Goal: Navigation & Orientation: Find specific page/section

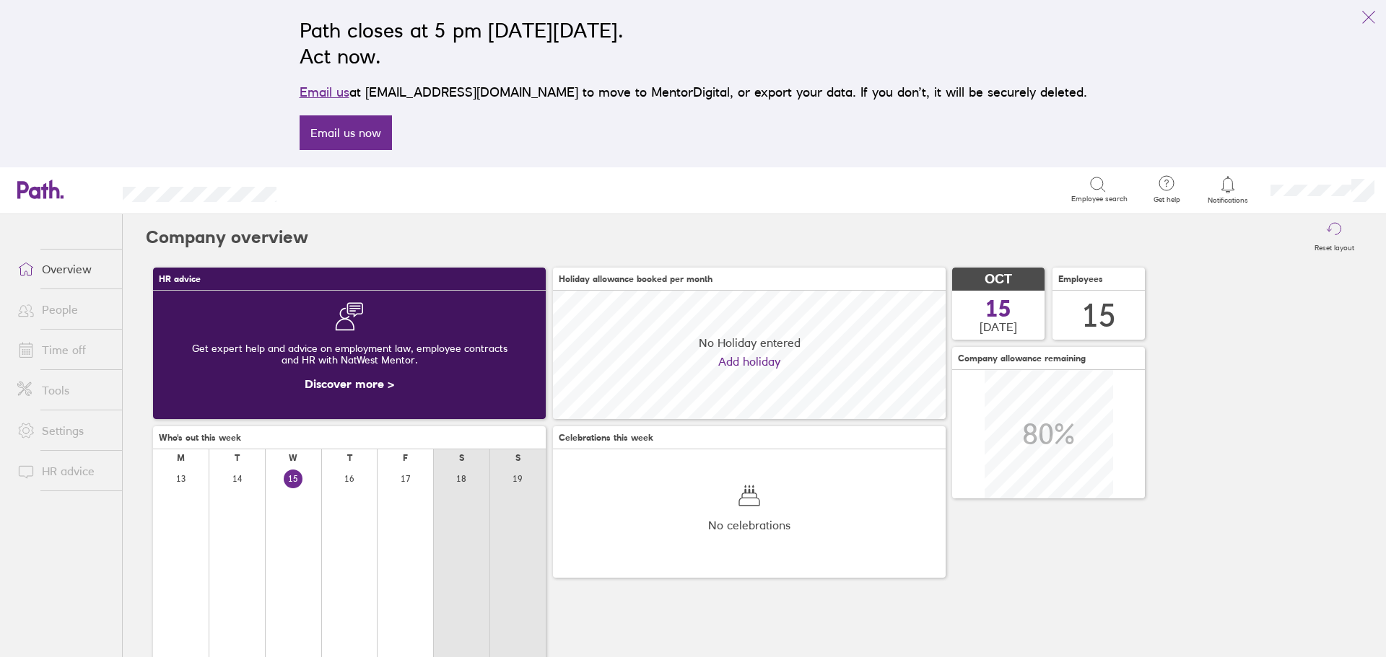
scroll to position [128, 393]
click at [51, 312] on link "People" at bounding box center [64, 309] width 116 height 29
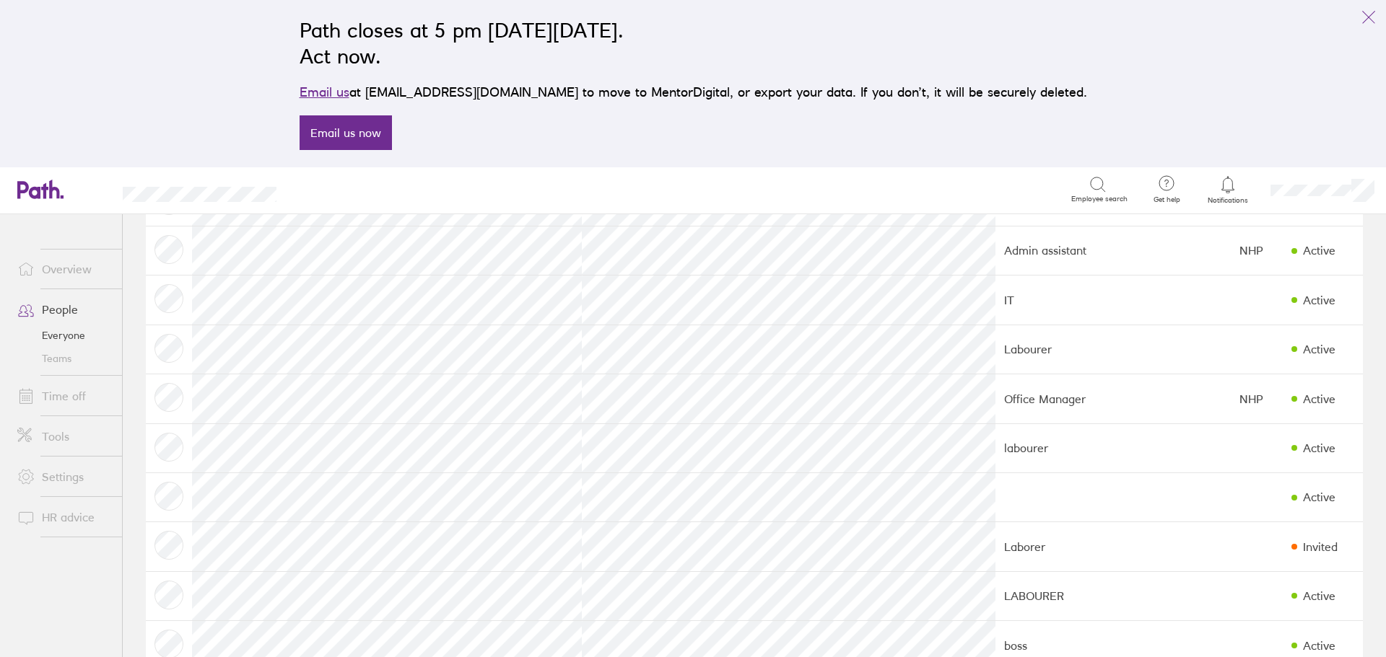
scroll to position [289, 0]
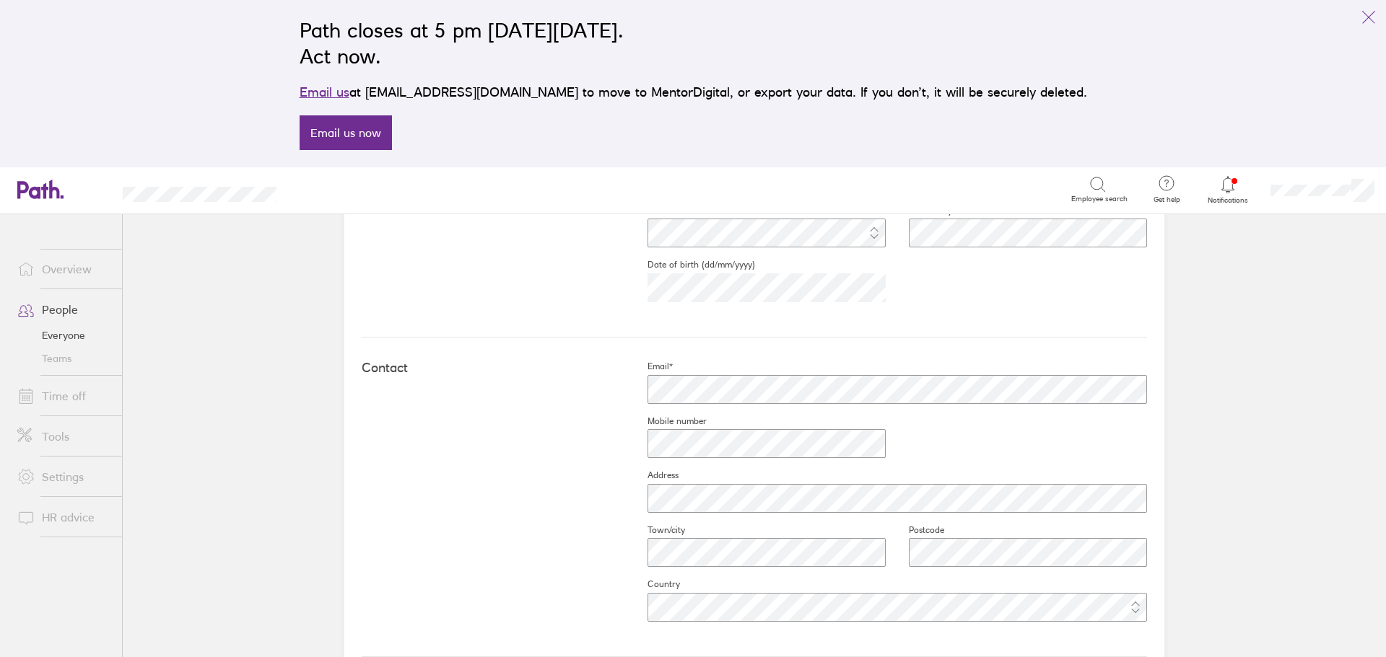
scroll to position [694, 0]
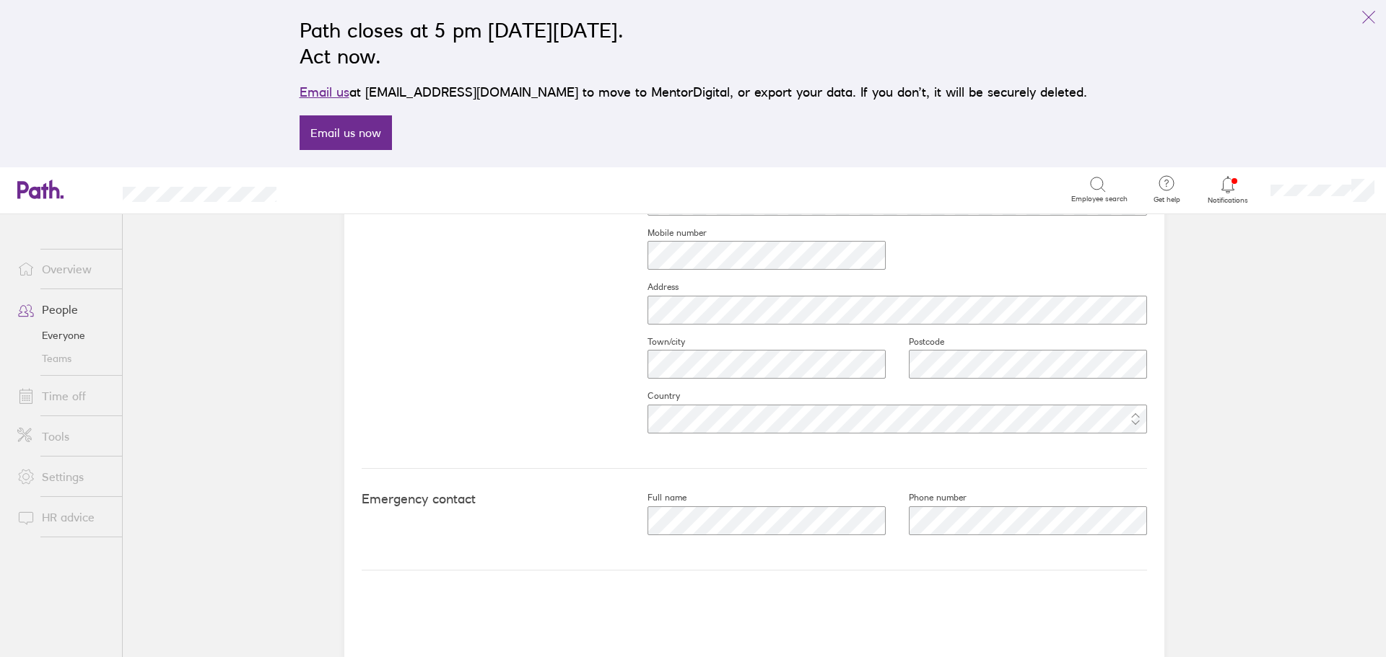
click at [53, 311] on link "People" at bounding box center [64, 309] width 116 height 29
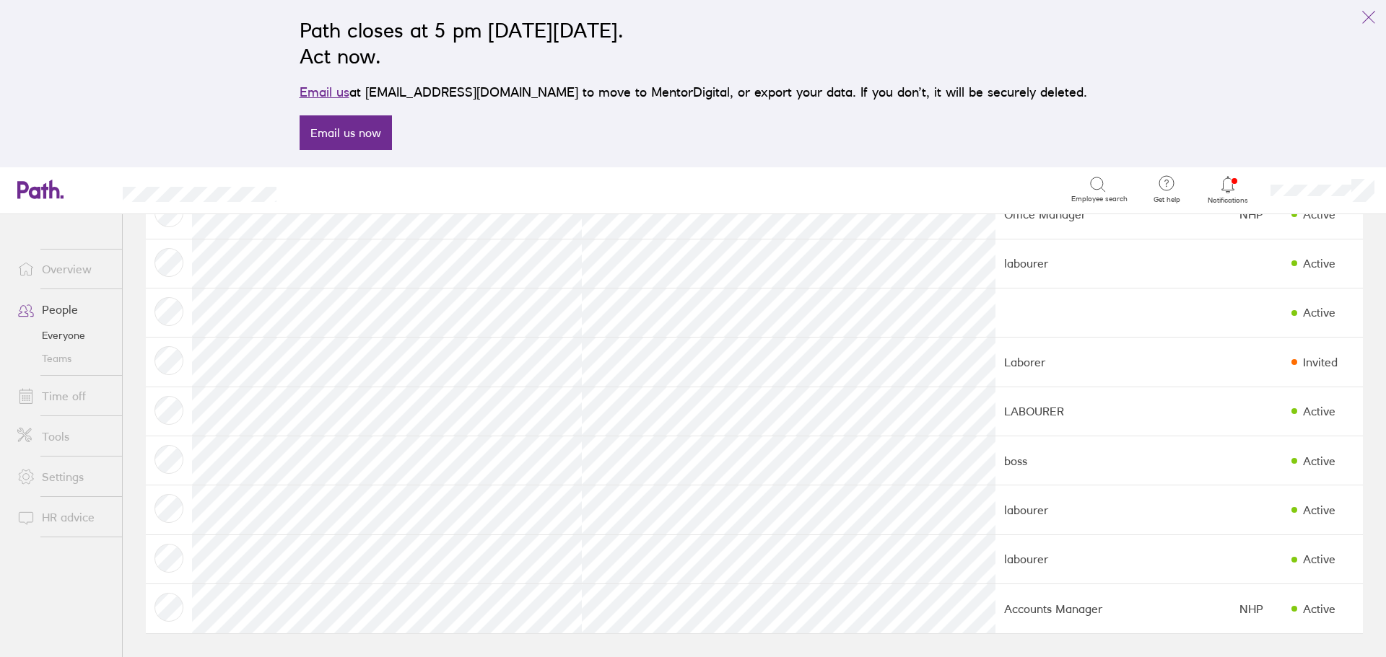
scroll to position [257, 0]
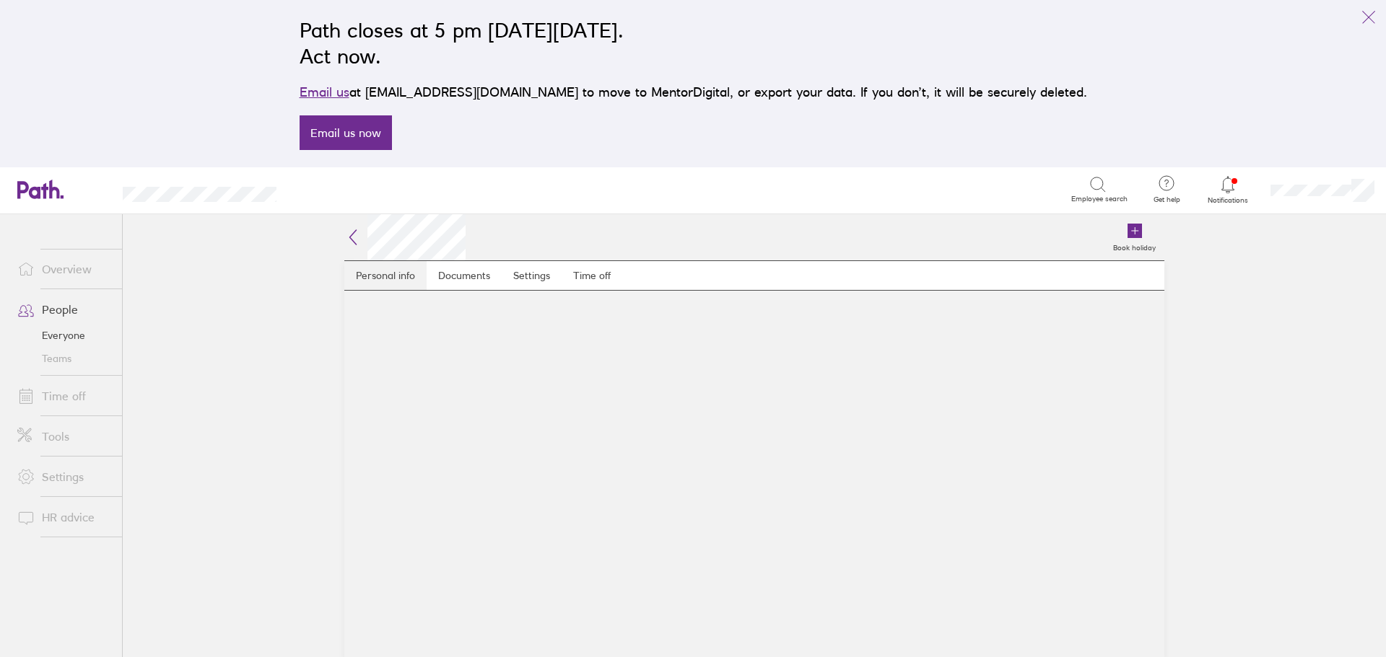
click at [370, 275] on link "Personal info" at bounding box center [385, 275] width 82 height 29
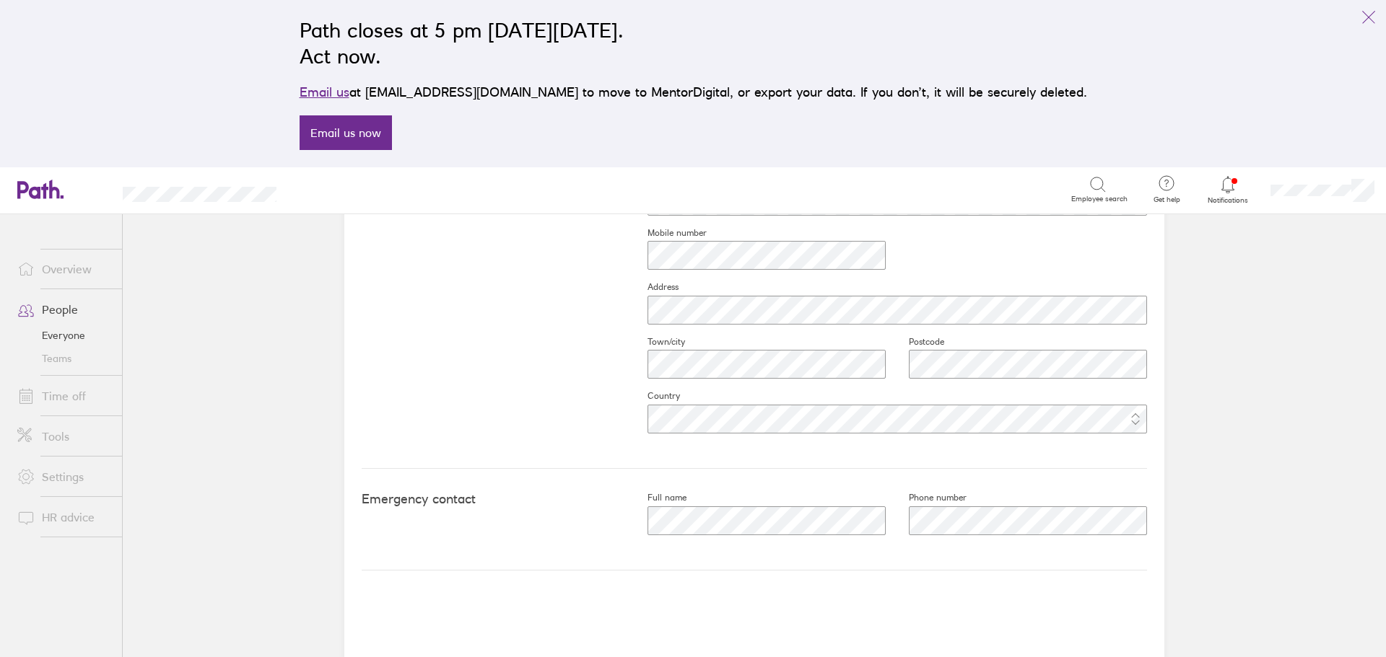
scroll to position [261, 0]
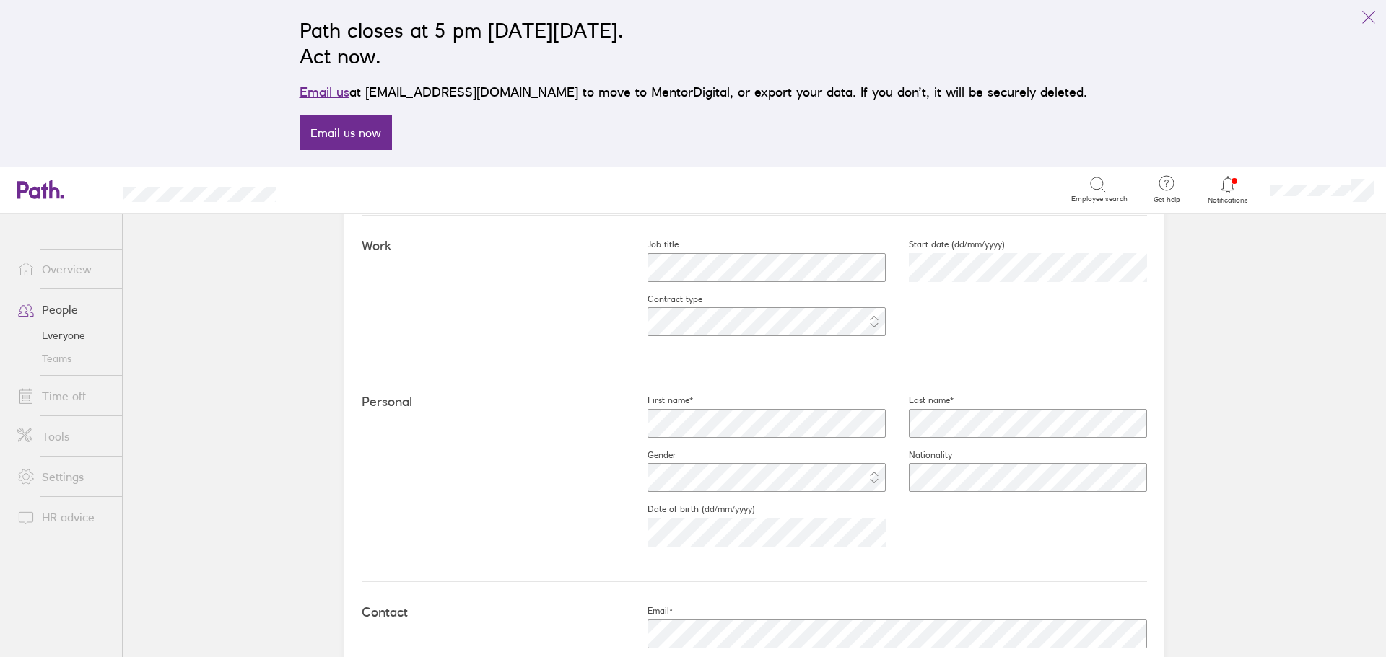
click at [56, 305] on link "People" at bounding box center [64, 309] width 116 height 29
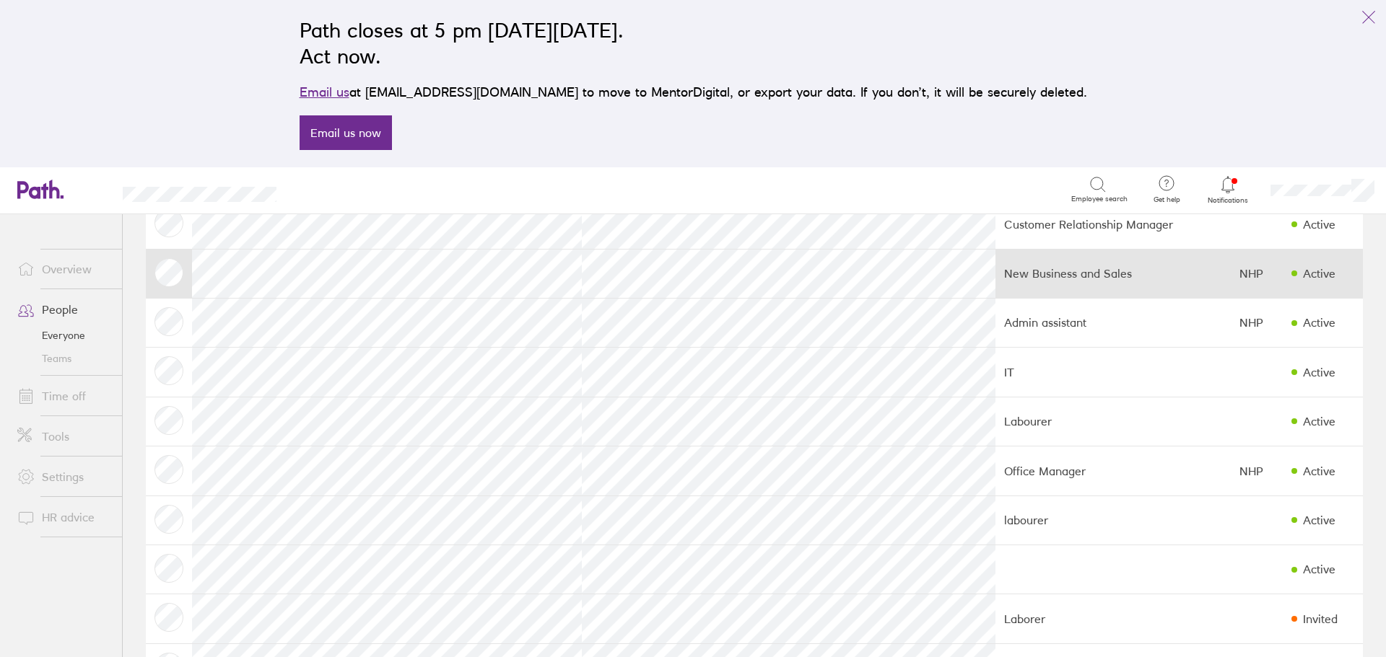
scroll to position [217, 0]
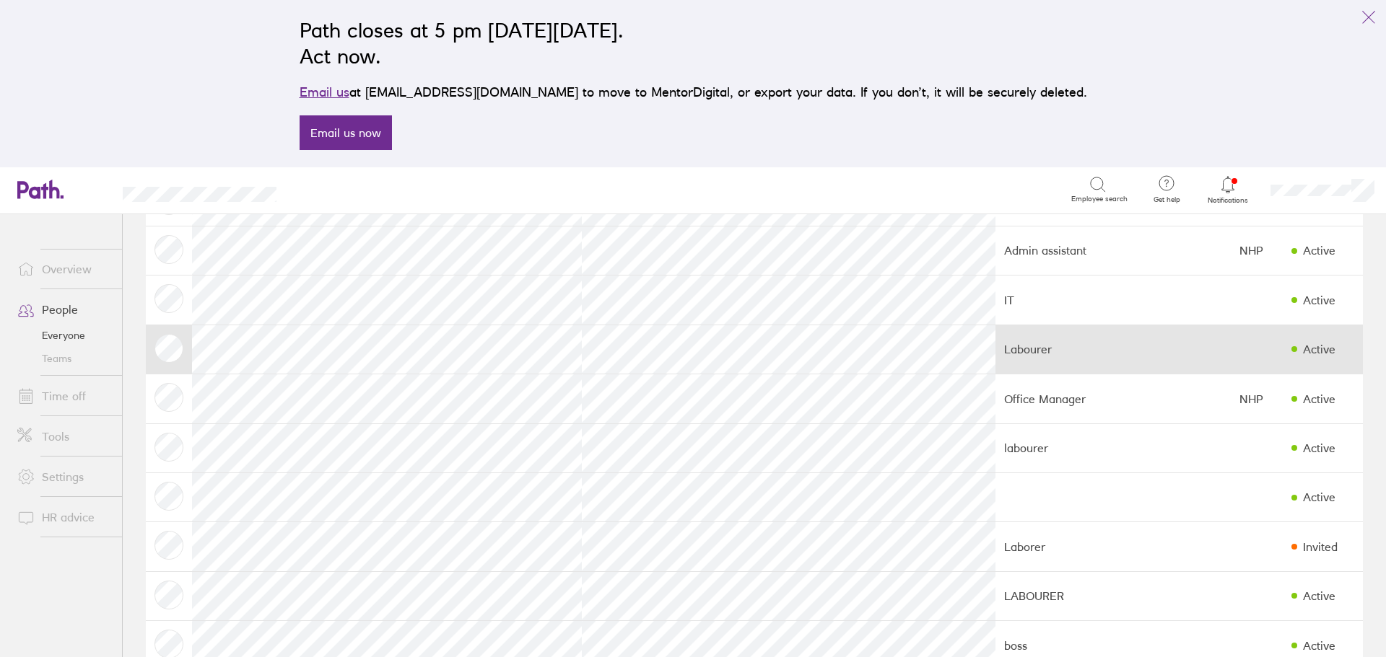
click at [995, 355] on td "Labourer" at bounding box center [1112, 349] width 235 height 49
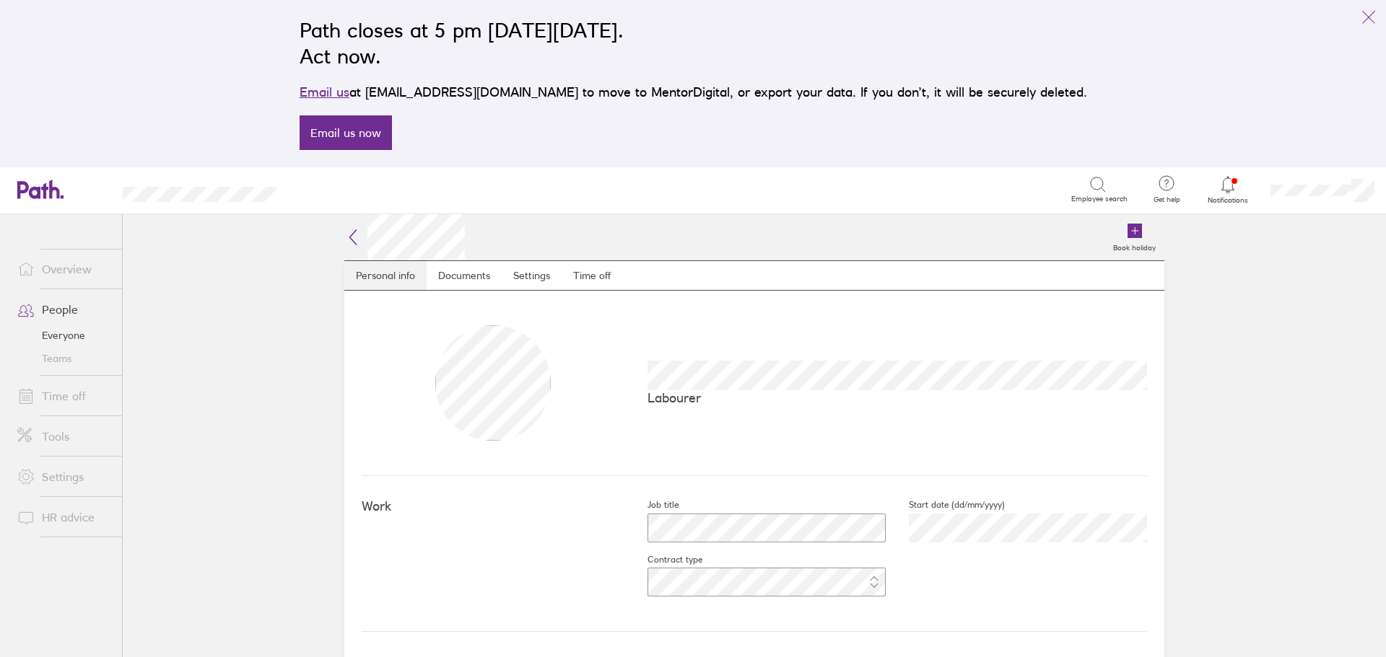
click at [364, 274] on link "Personal info" at bounding box center [385, 275] width 82 height 29
